Goal: Task Accomplishment & Management: Manage account settings

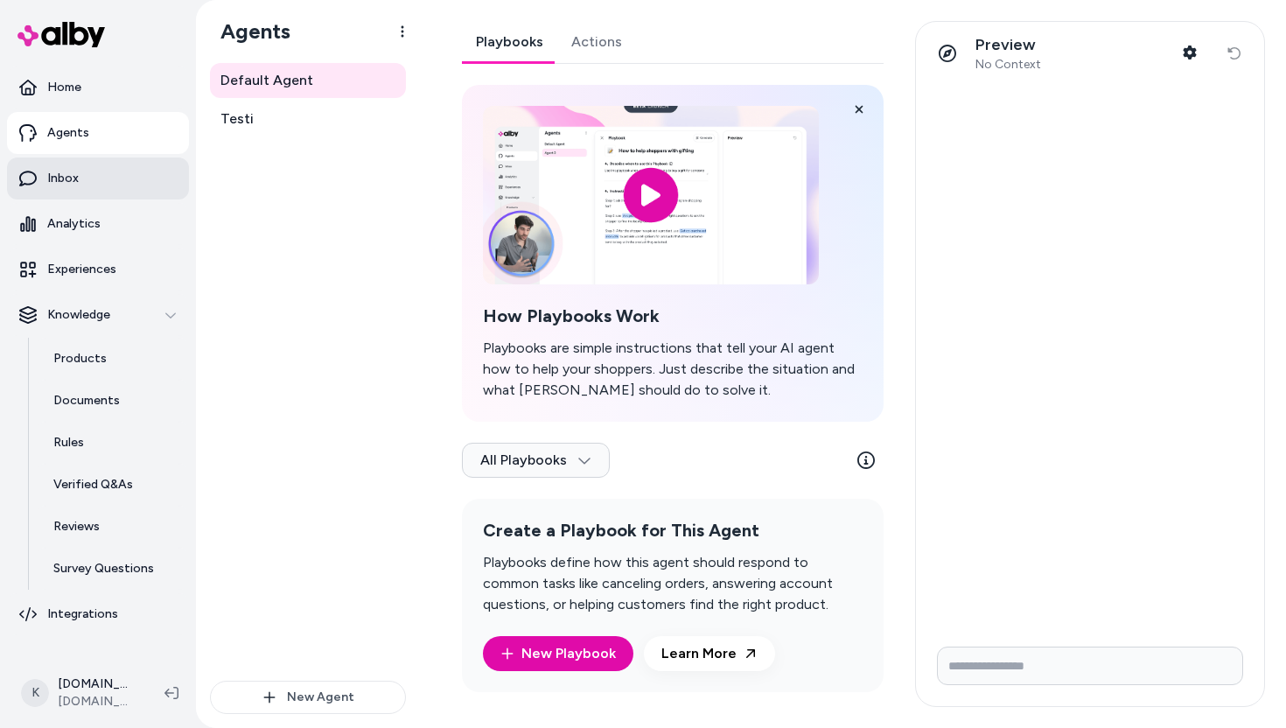
click at [110, 174] on link "Inbox" at bounding box center [98, 179] width 182 height 42
click at [81, 183] on link "Inbox" at bounding box center [98, 179] width 182 height 42
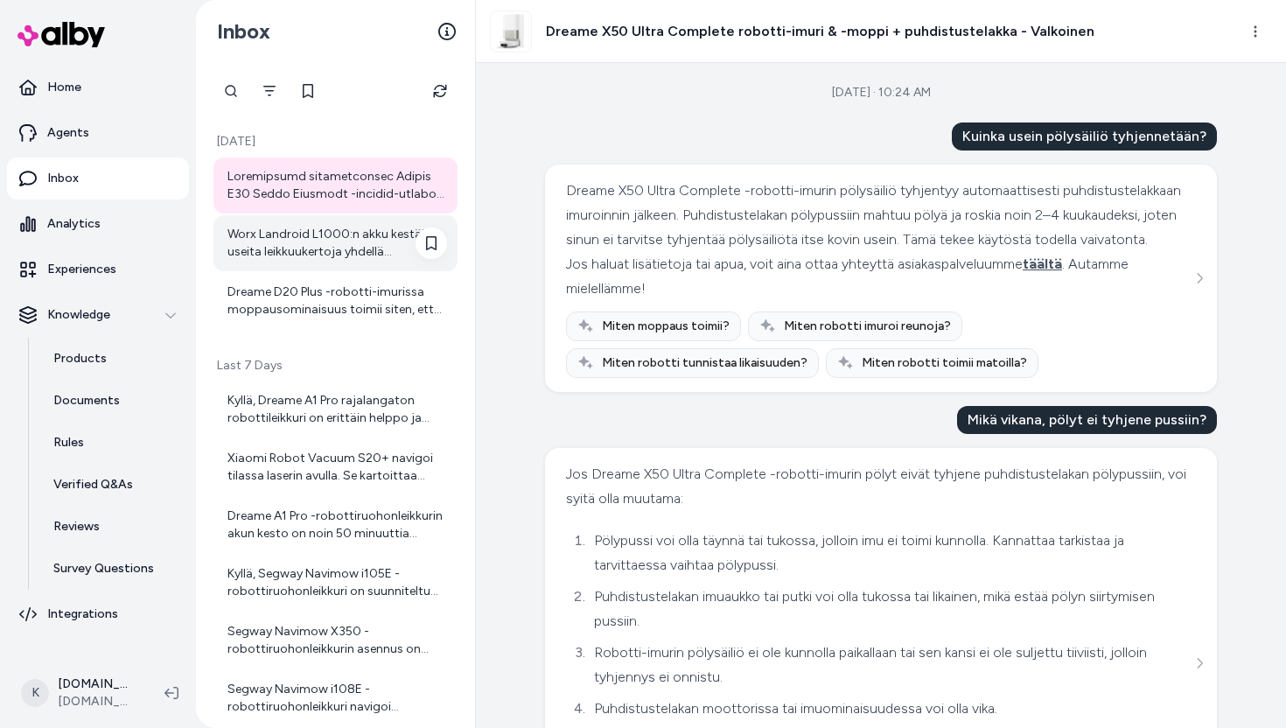
click at [349, 242] on div "Worx Landroid L1000:n akku kestää useita leikkuukertoja yhdellä latauksella, mu…" at bounding box center [338, 243] width 220 height 35
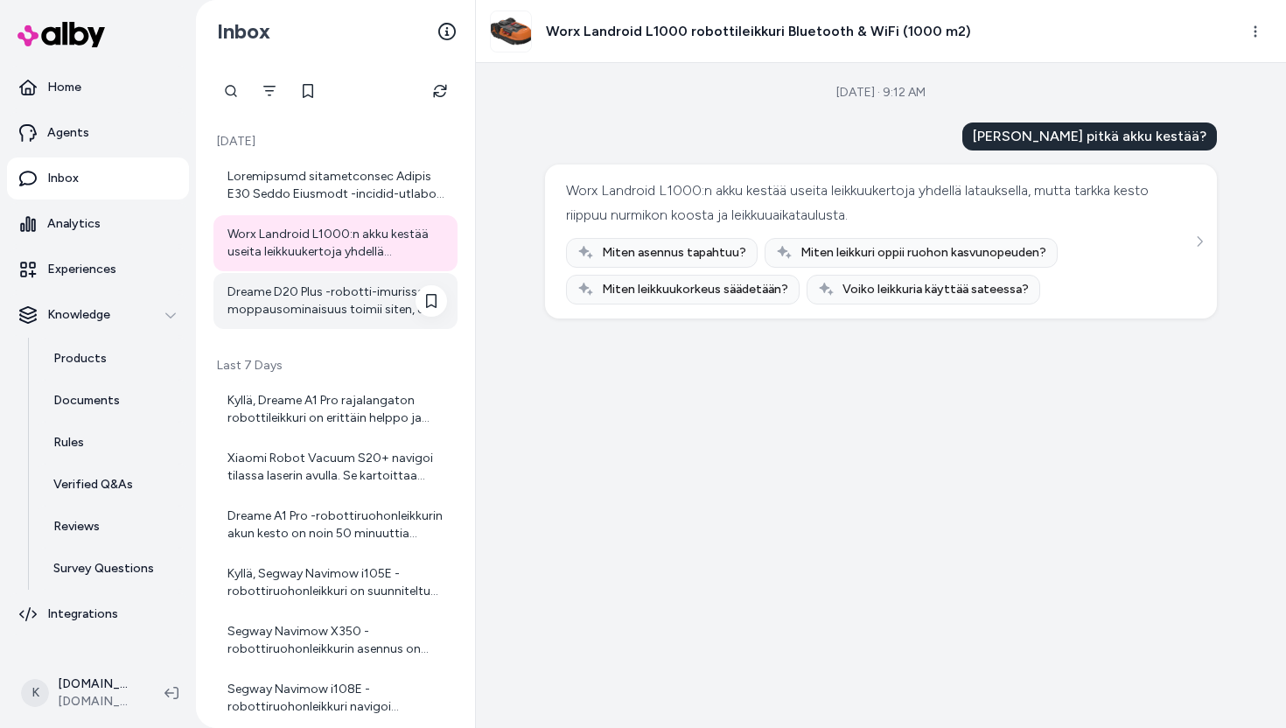
click at [243, 277] on div at bounding box center [336, 301] width 244 height 56
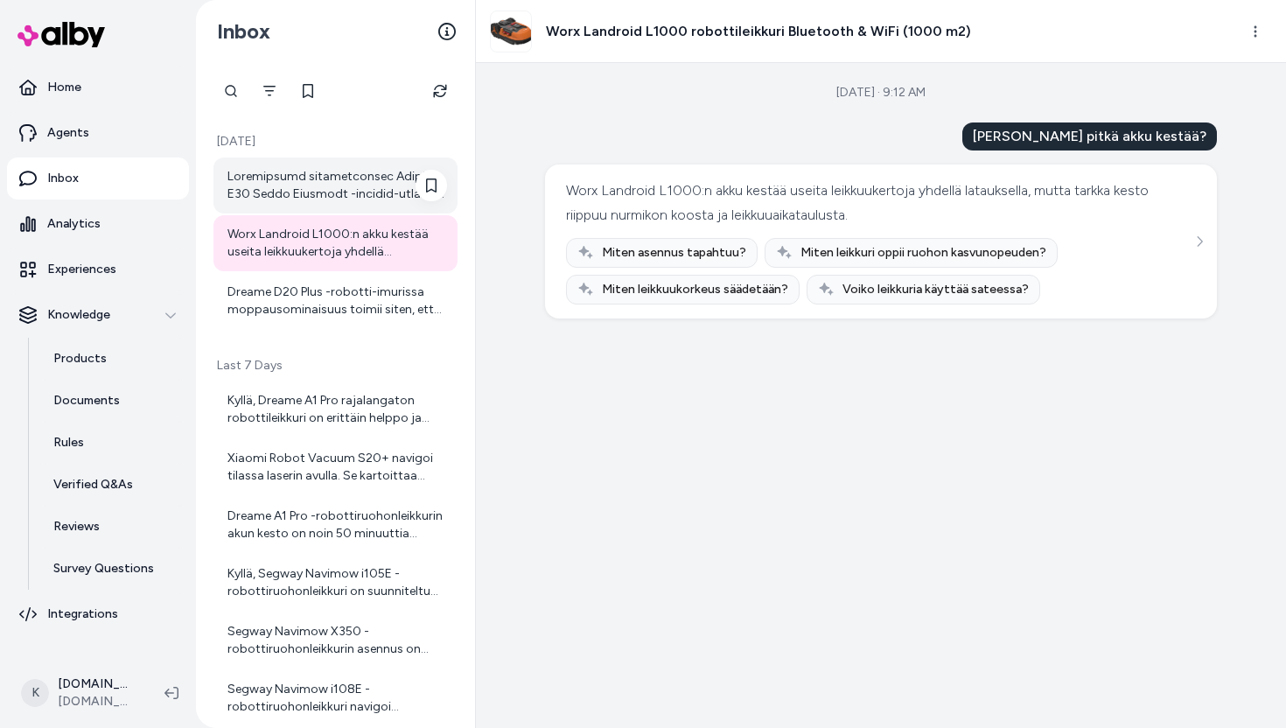
click at [299, 186] on div at bounding box center [338, 185] width 220 height 35
